Goal: Navigation & Orientation: Find specific page/section

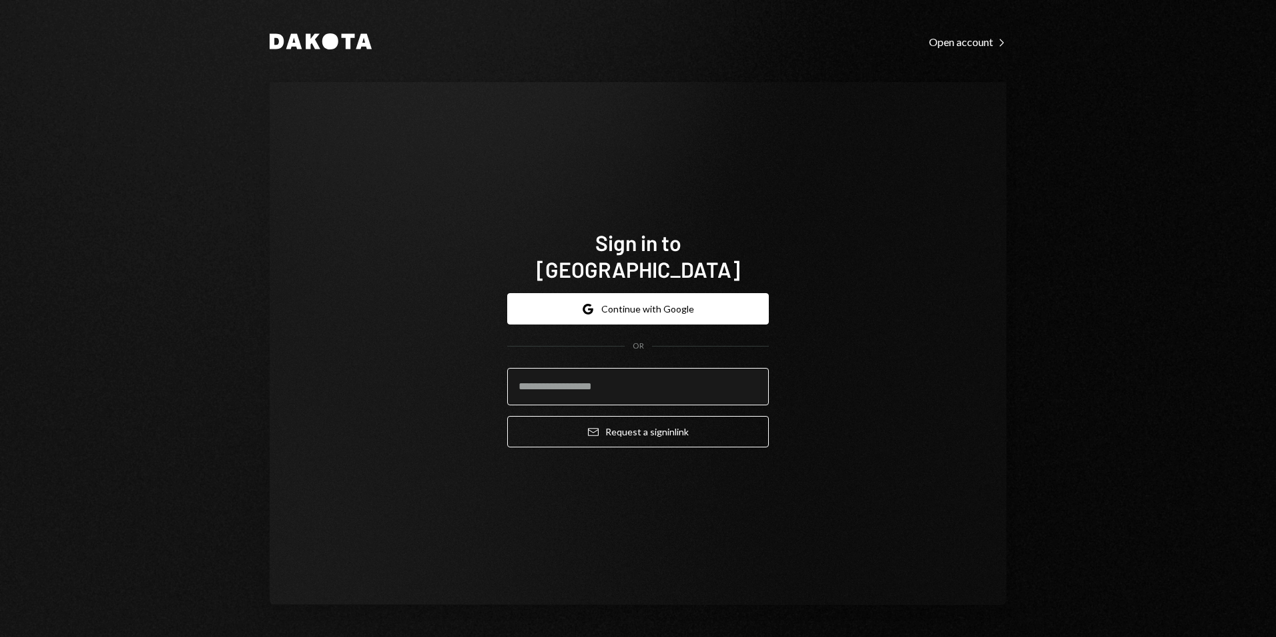
type input "**********"
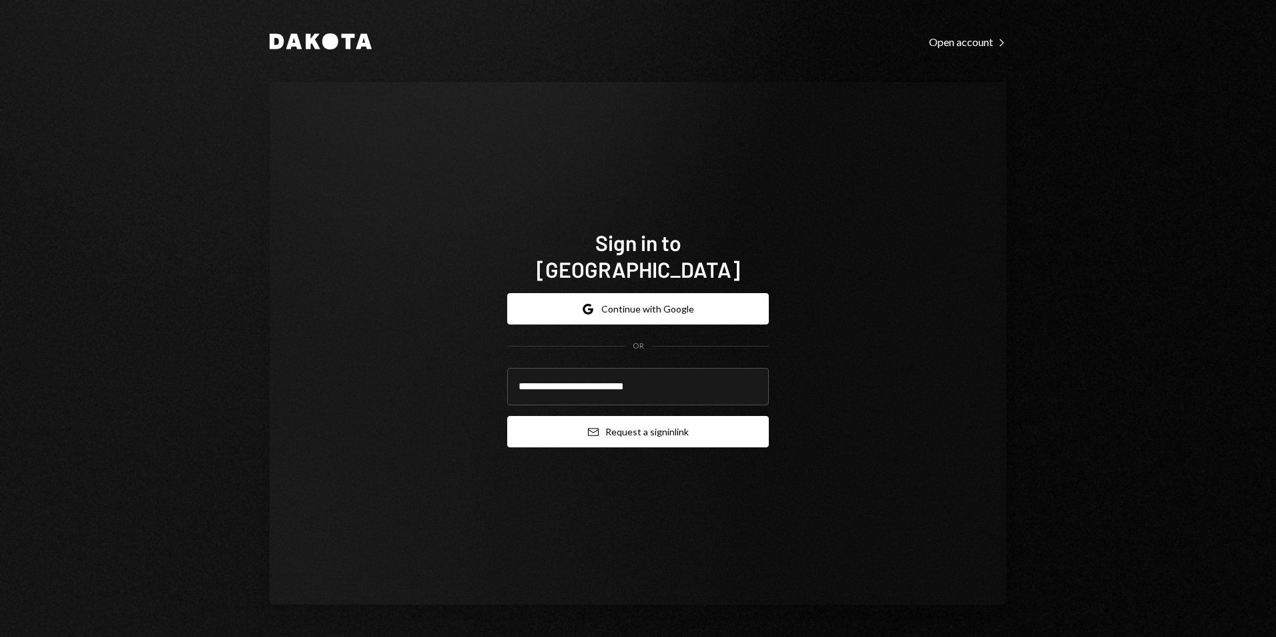
click at [637, 422] on button "Email Request a sign in link" at bounding box center [638, 431] width 262 height 31
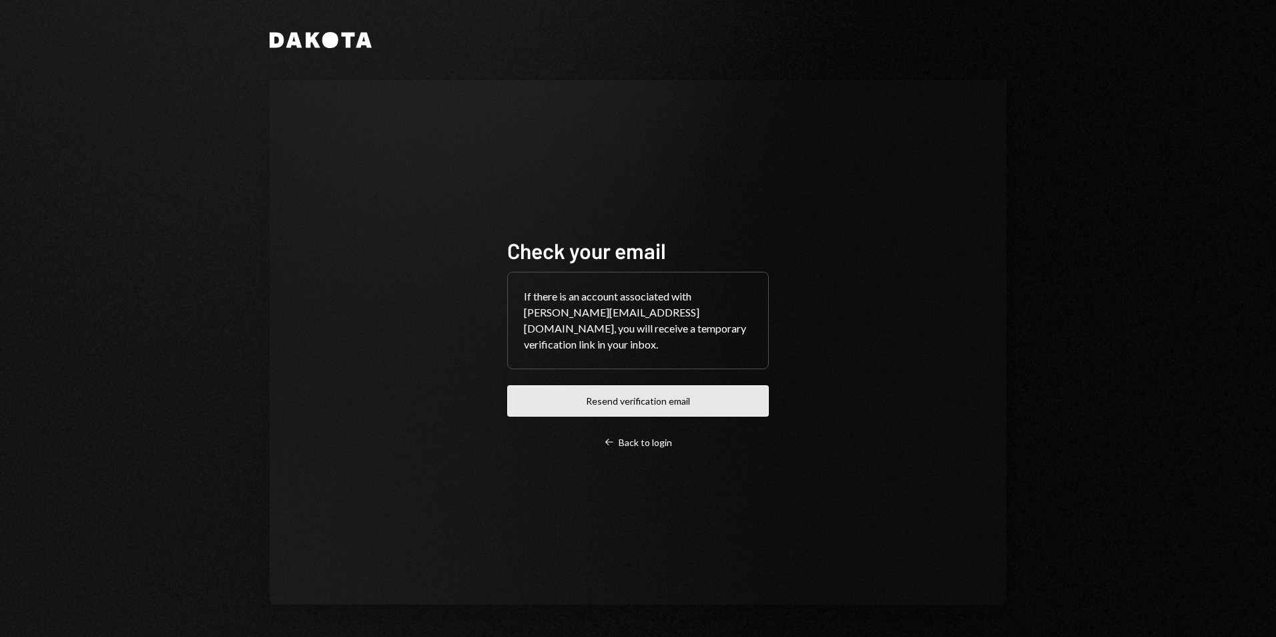
click at [656, 402] on button "Resend verification email" at bounding box center [638, 400] width 262 height 31
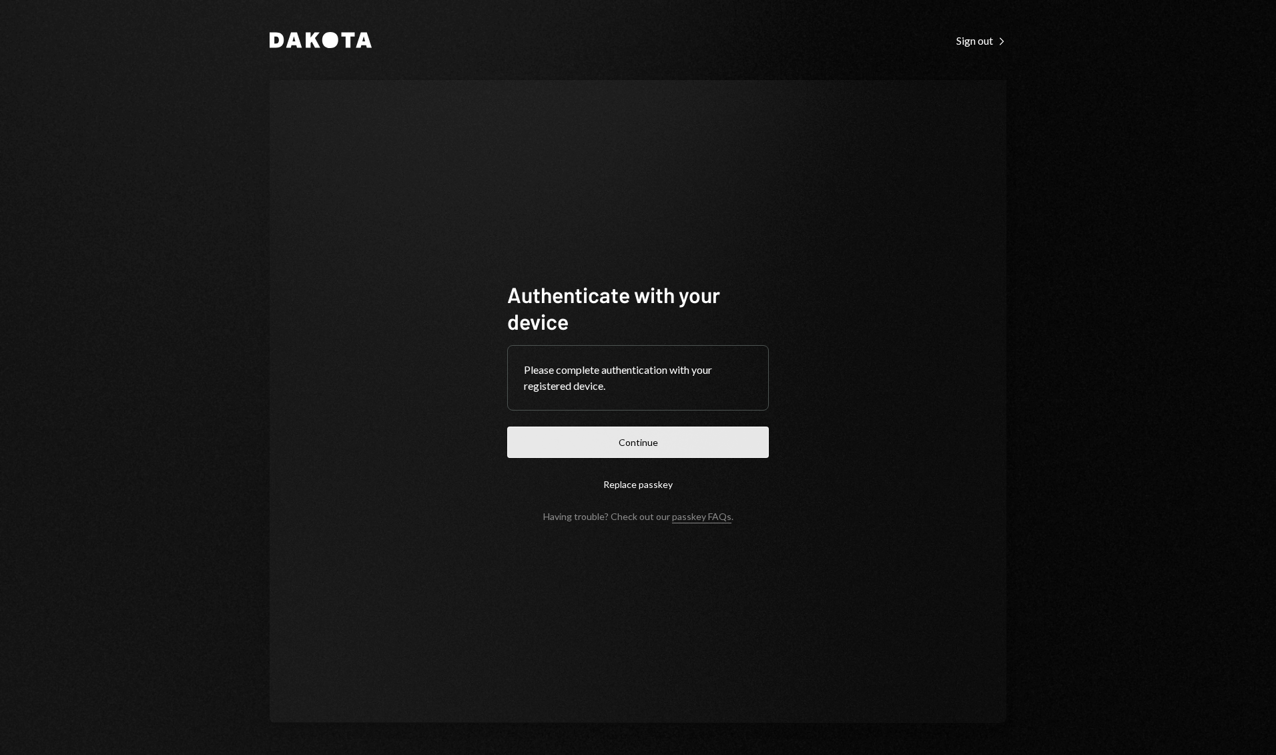
click at [654, 448] on button "Continue" at bounding box center [638, 441] width 262 height 31
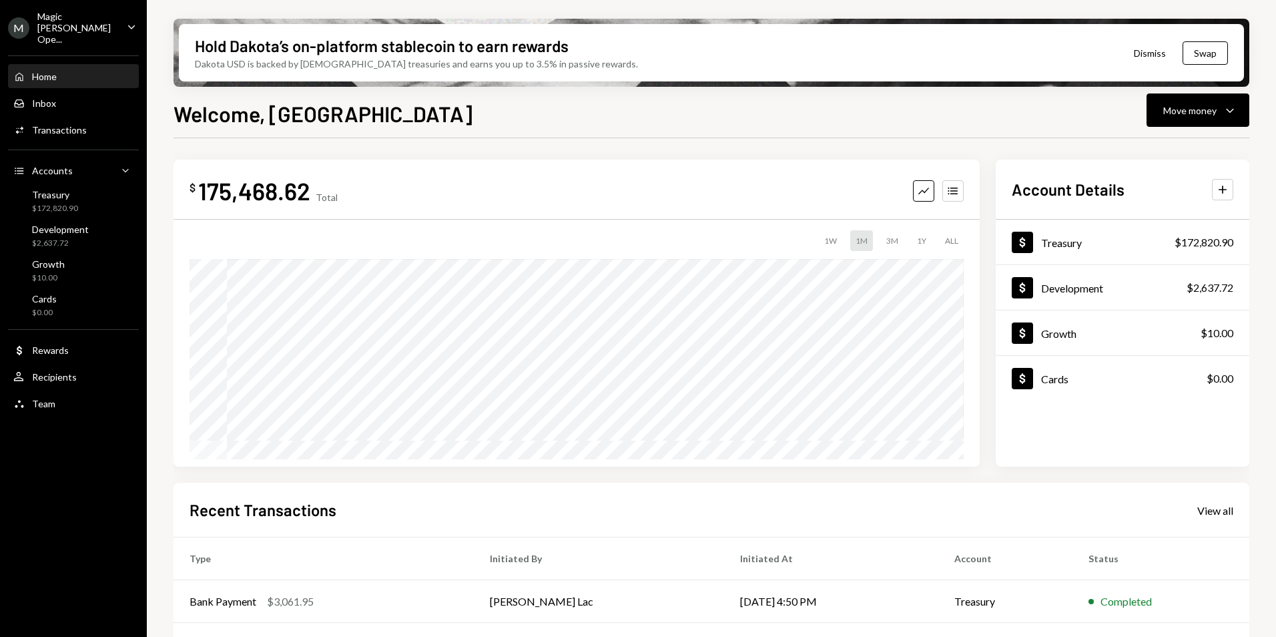
click at [891, 239] on div "3M" at bounding box center [892, 240] width 23 height 21
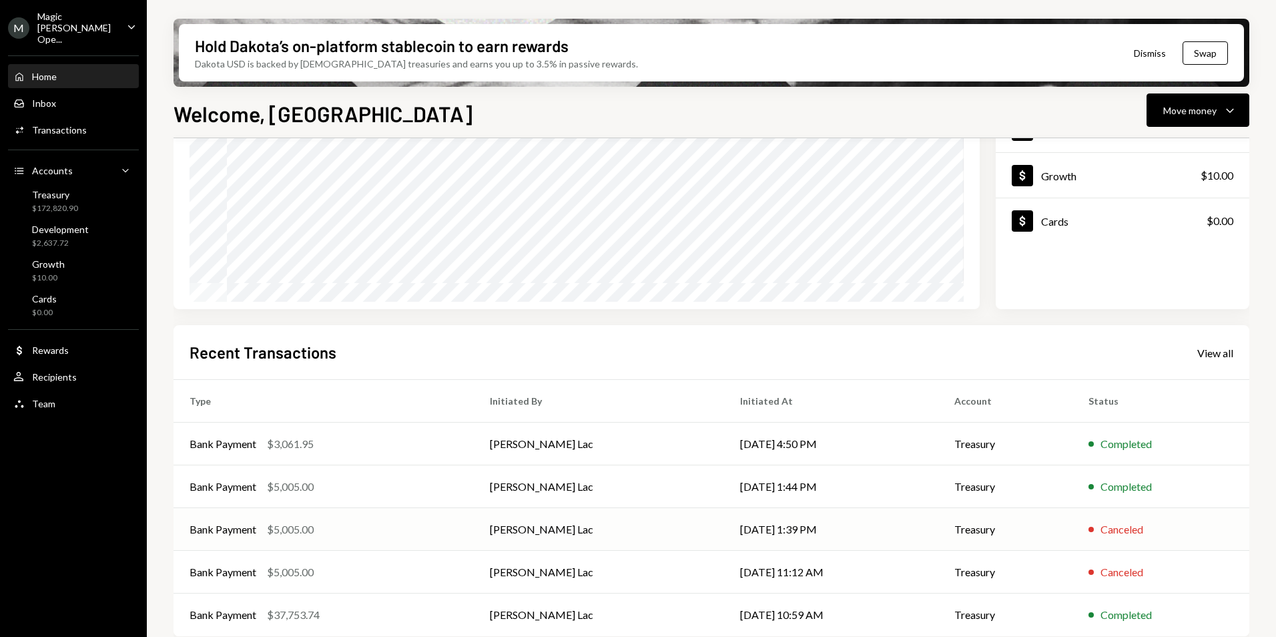
scroll to position [168, 0]
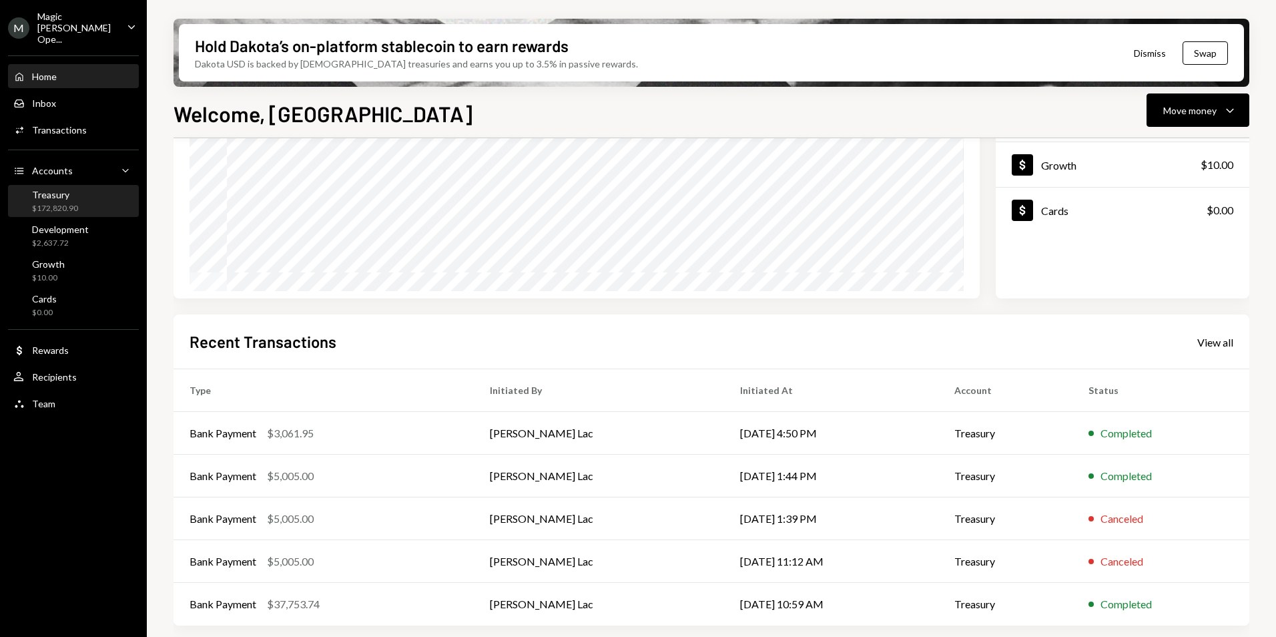
click at [63, 203] on div "$172,820.90" at bounding box center [55, 208] width 46 height 11
